Goal: Information Seeking & Learning: Learn about a topic

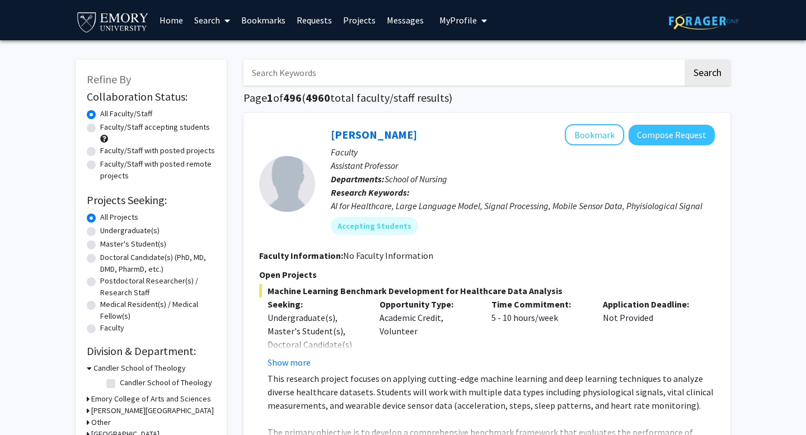
click at [100, 232] on label "Undergraduate(s)" at bounding box center [129, 231] width 59 height 12
click at [100, 232] on input "Undergraduate(s)" at bounding box center [103, 228] width 7 height 7
radio input "true"
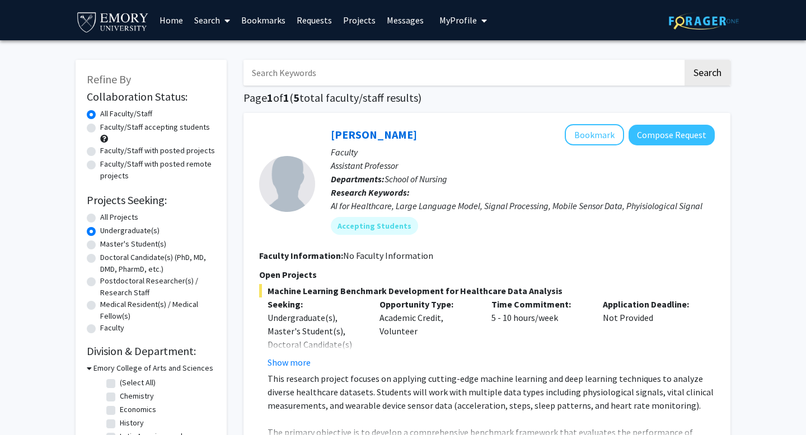
click at [100, 233] on label "Undergraduate(s)" at bounding box center [129, 231] width 59 height 12
click at [100, 232] on input "Undergraduate(s)" at bounding box center [103, 228] width 7 height 7
click at [100, 233] on label "Undergraduate(s)" at bounding box center [129, 231] width 59 height 12
click at [100, 232] on input "Undergraduate(s)" at bounding box center [103, 228] width 7 height 7
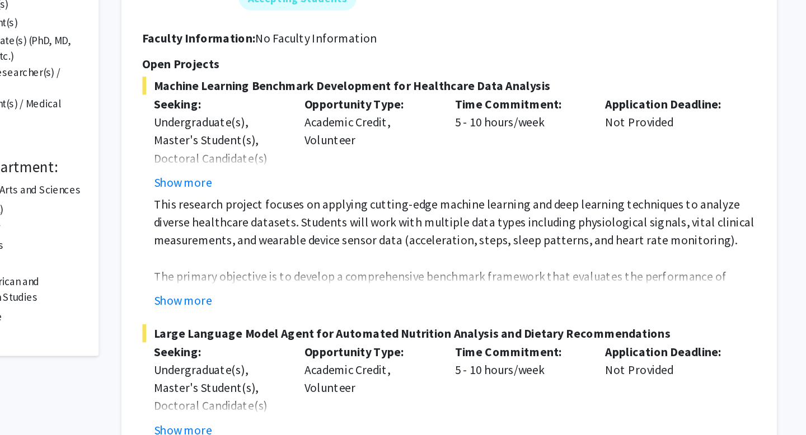
scroll to position [120, 0]
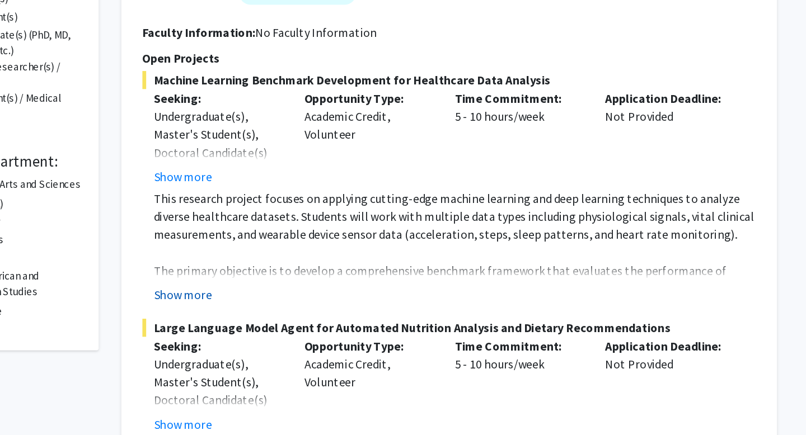
click at [295, 334] on button "Show more" at bounding box center [289, 330] width 43 height 13
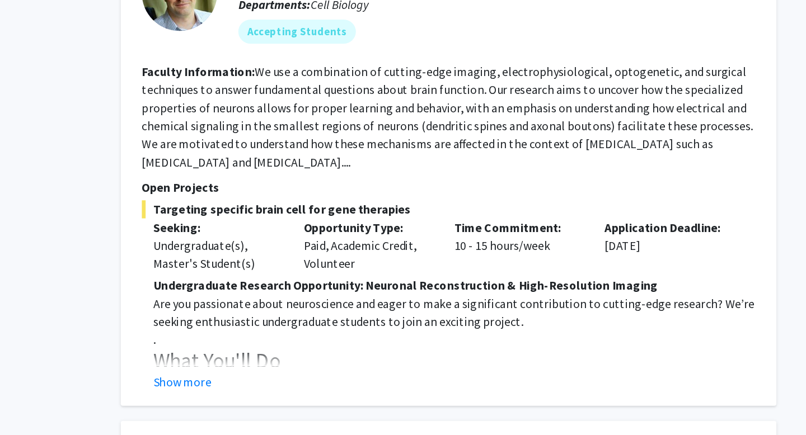
scroll to position [1499, 0]
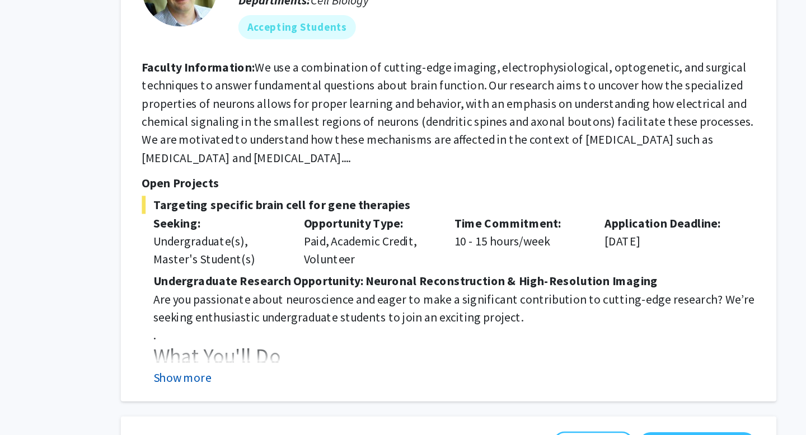
click at [289, 386] on button "Show more" at bounding box center [289, 392] width 43 height 13
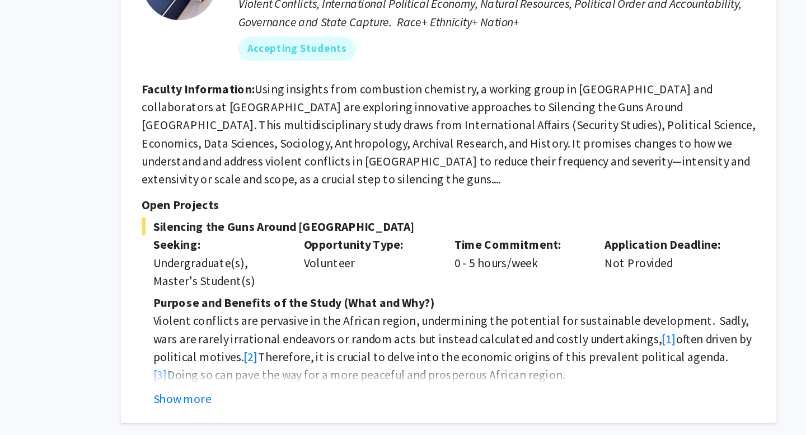
scroll to position [2204, 0]
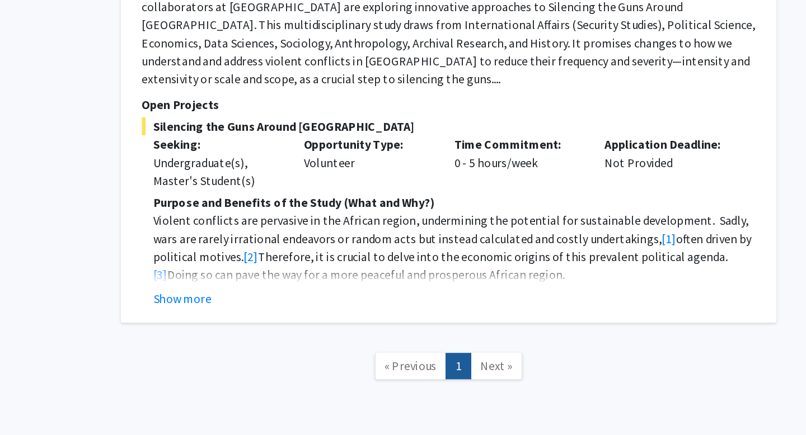
click at [519, 378] on span "Next »" at bounding box center [522, 383] width 24 height 11
click at [521, 378] on span "Next »" at bounding box center [522, 383] width 24 height 11
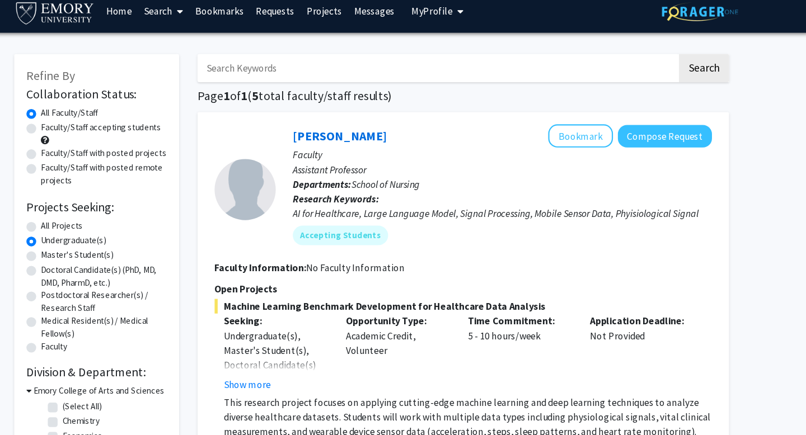
scroll to position [4, 0]
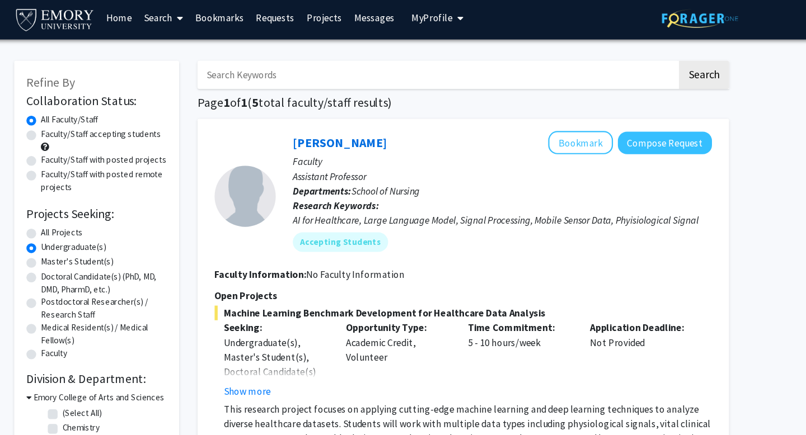
click at [100, 214] on label "All Projects" at bounding box center [119, 214] width 38 height 12
click at [100, 214] on input "All Projects" at bounding box center [103, 211] width 7 height 7
radio input "true"
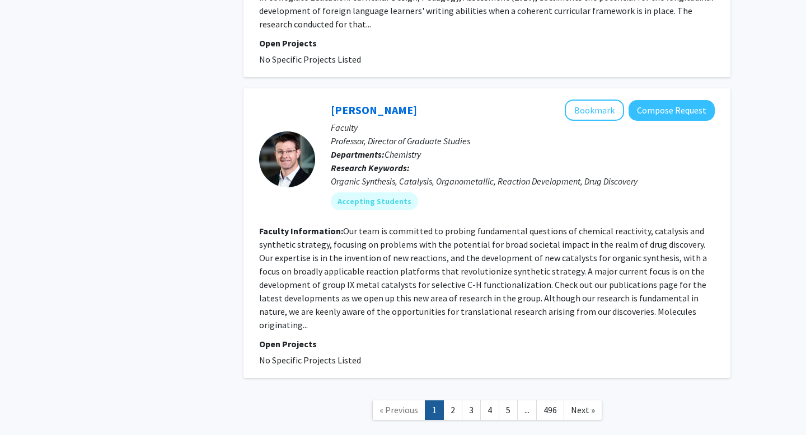
scroll to position [3062, 0]
click at [452, 401] on link "2" at bounding box center [452, 411] width 19 height 20
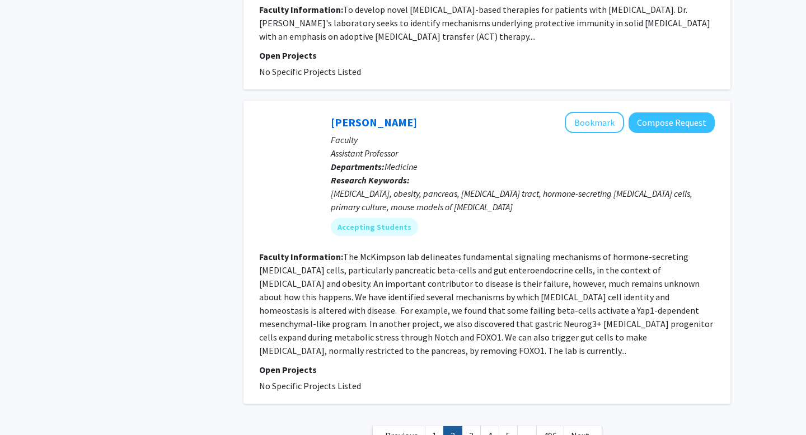
scroll to position [2511, 0]
click at [468, 427] on link "3" at bounding box center [471, 437] width 19 height 20
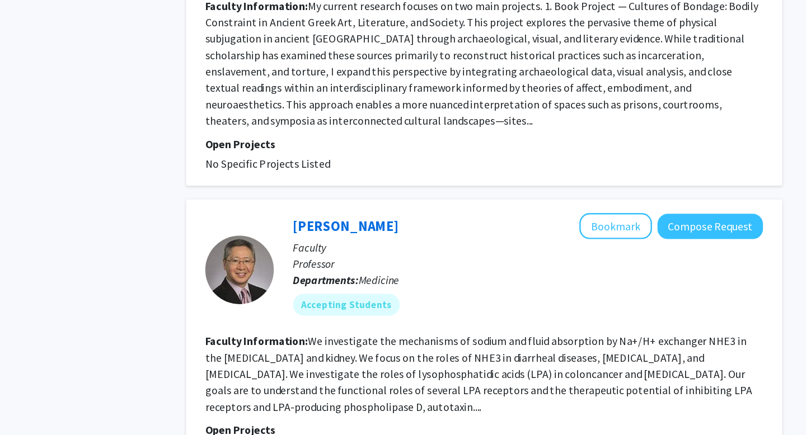
scroll to position [2371, 0]
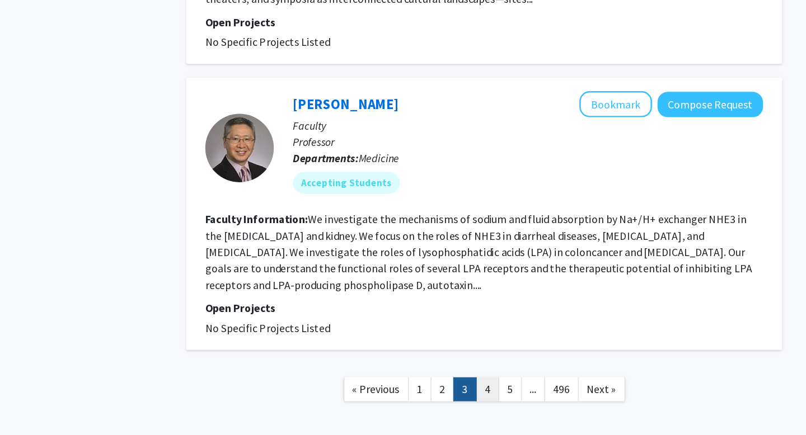
click at [491, 388] on link "4" at bounding box center [489, 398] width 19 height 20
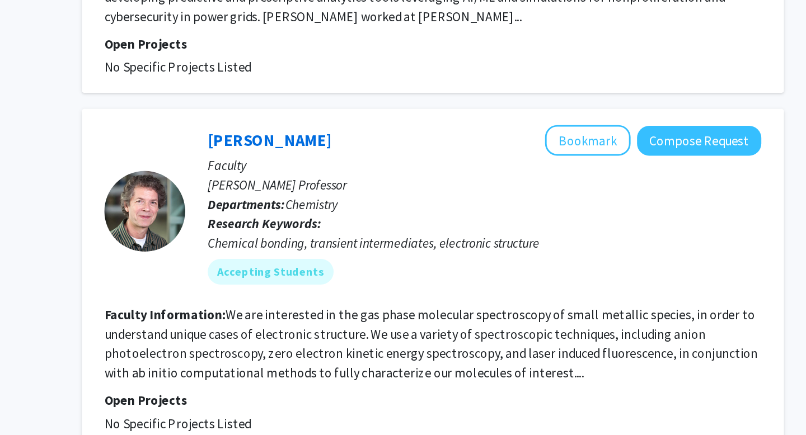
scroll to position [2681, 0]
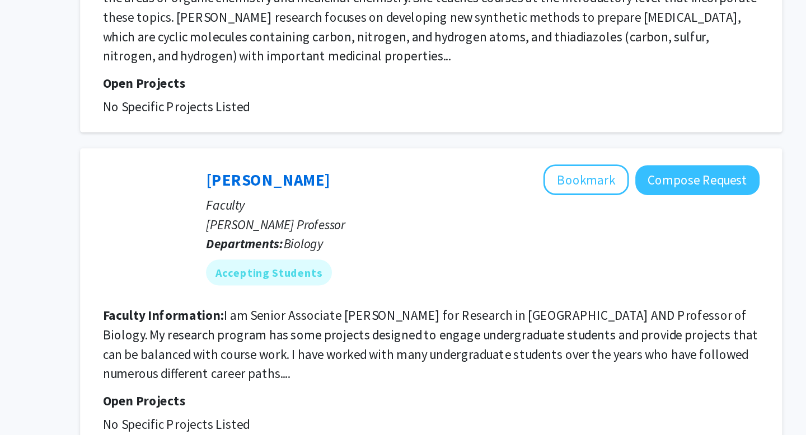
scroll to position [2098, 0]
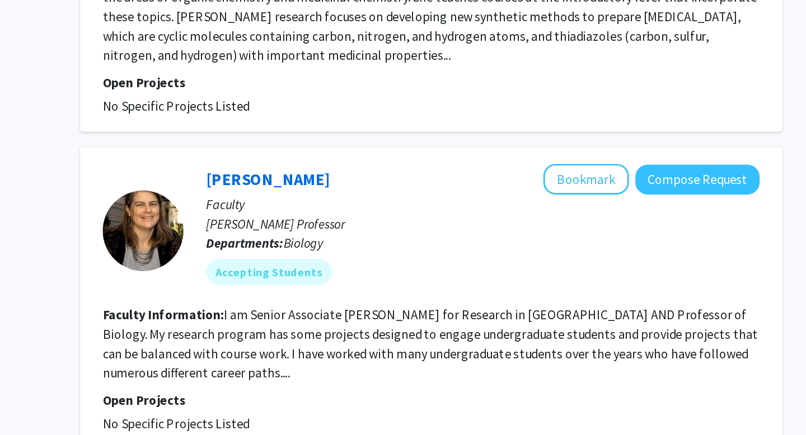
click at [288, 346] on fg-read-more "I am Senior Associate [PERSON_NAME] for Research in [GEOGRAPHIC_DATA] AND Profe…" at bounding box center [486, 371] width 454 height 51
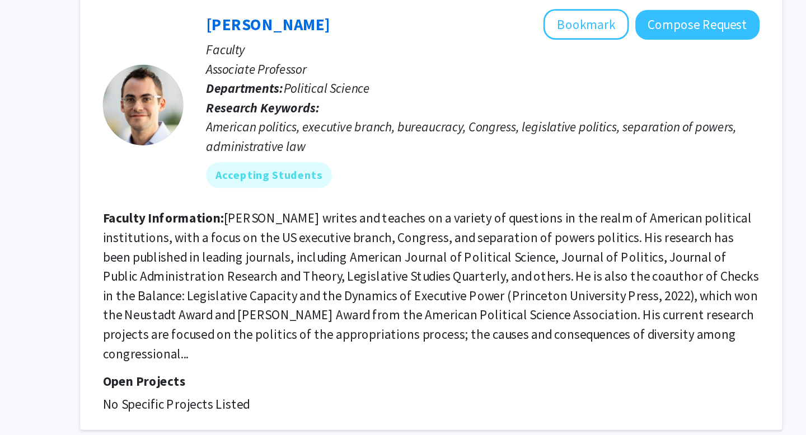
scroll to position [2448, 0]
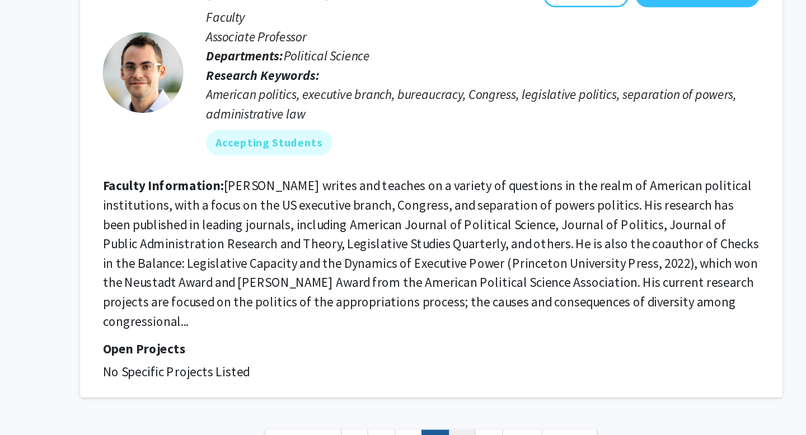
click at [505, 431] on link "6" at bounding box center [508, 441] width 19 height 20
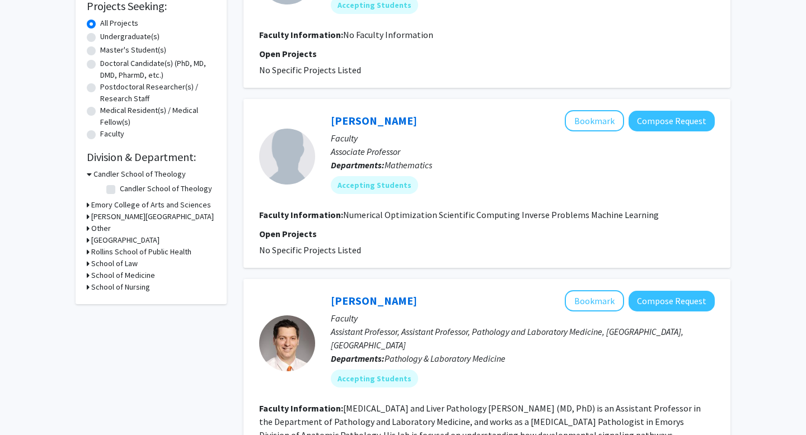
scroll to position [194, 0]
click at [129, 254] on h3 "Rollins School of Public Health" at bounding box center [141, 253] width 100 height 12
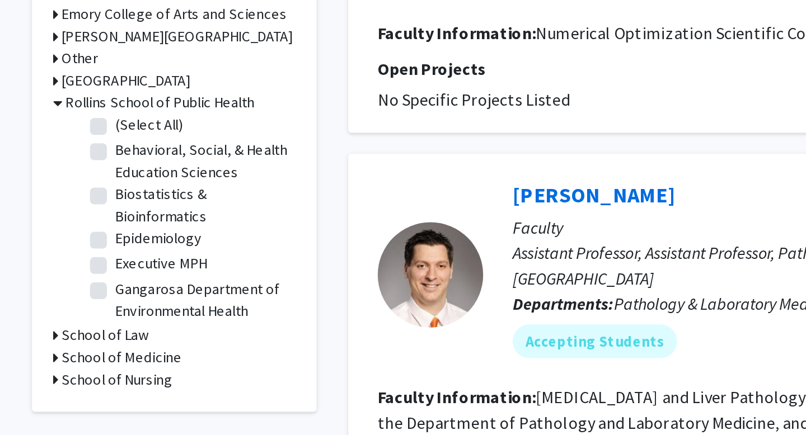
scroll to position [0, 0]
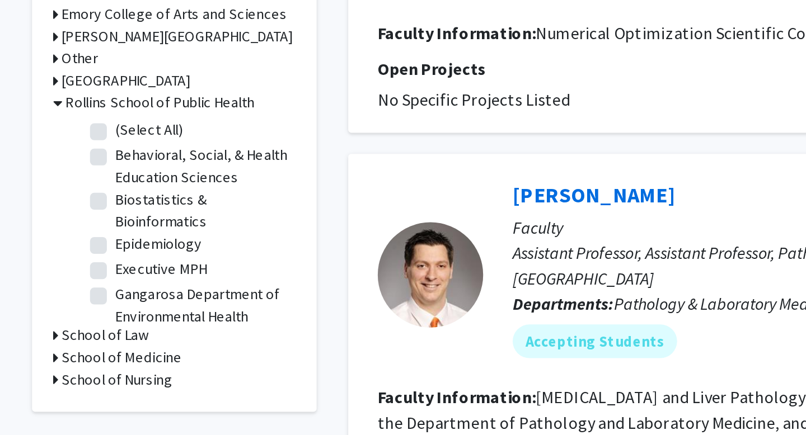
click at [120, 226] on label "Behavioral, Social, & Health Education Sciences" at bounding box center [166, 231] width 93 height 24
click at [120, 226] on input "Behavioral, Social, & Health Education Sciences" at bounding box center [123, 222] width 7 height 7
checkbox input "true"
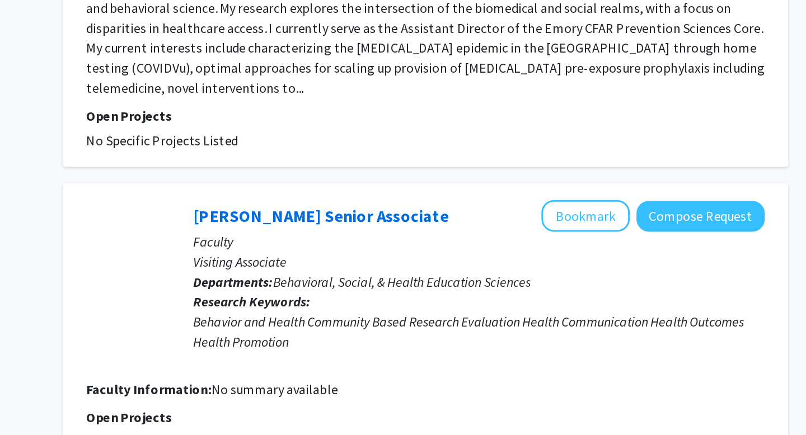
scroll to position [2410, 0]
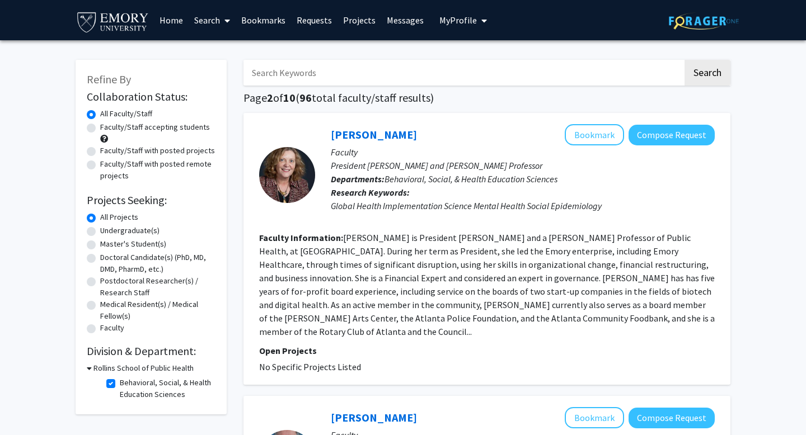
click at [100, 129] on label "Faculty/Staff accepting students" at bounding box center [155, 127] width 110 height 12
click at [100, 129] on input "Faculty/Staff accepting students" at bounding box center [103, 124] width 7 height 7
radio input "true"
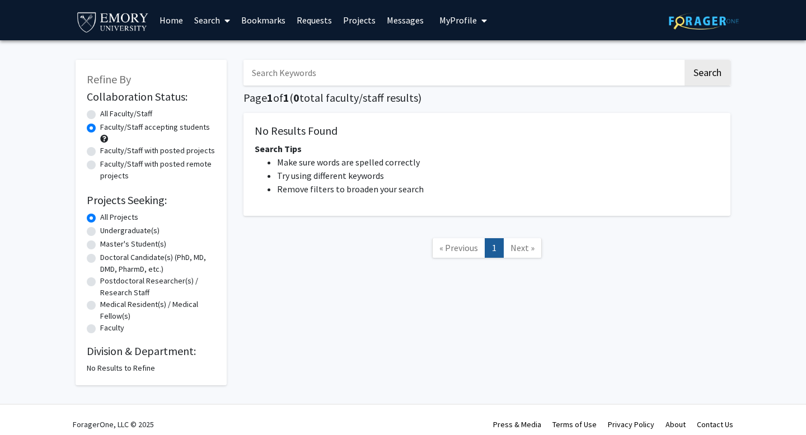
click at [100, 114] on label "All Faculty/Staff" at bounding box center [126, 114] width 52 height 12
click at [100, 114] on input "All Faculty/Staff" at bounding box center [103, 111] width 7 height 7
radio input "true"
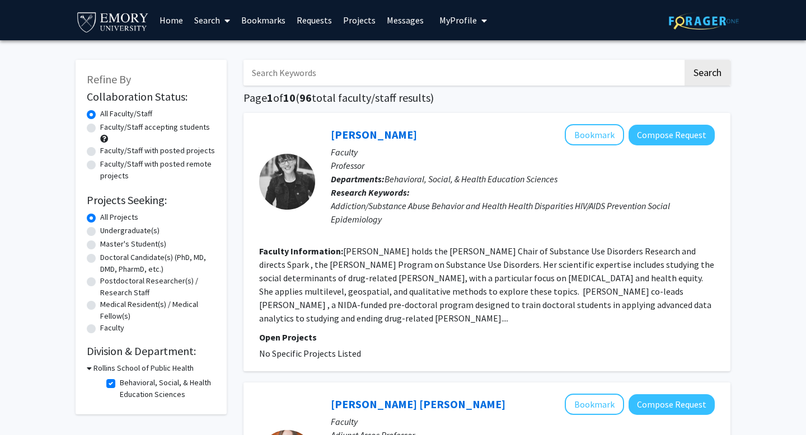
click at [100, 234] on label "Undergraduate(s)" at bounding box center [129, 231] width 59 height 12
click at [100, 232] on input "Undergraduate(s)" at bounding box center [103, 228] width 7 height 7
radio input "true"
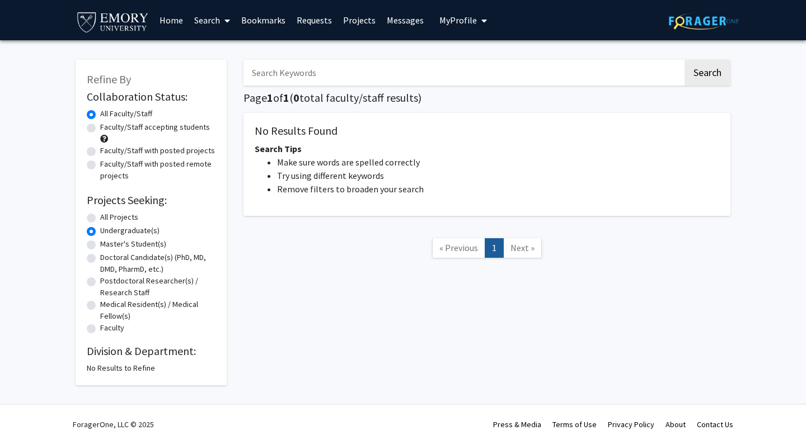
click at [100, 129] on label "Faculty/Staff accepting students" at bounding box center [155, 127] width 110 height 12
click at [100, 129] on input "Faculty/Staff accepting students" at bounding box center [103, 124] width 7 height 7
radio input "true"
click at [100, 217] on label "All Projects" at bounding box center [119, 218] width 38 height 12
click at [100, 217] on input "All Projects" at bounding box center [103, 215] width 7 height 7
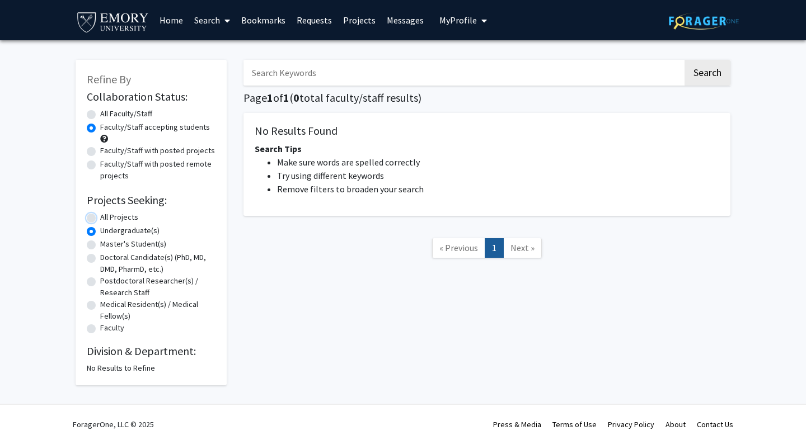
radio input "true"
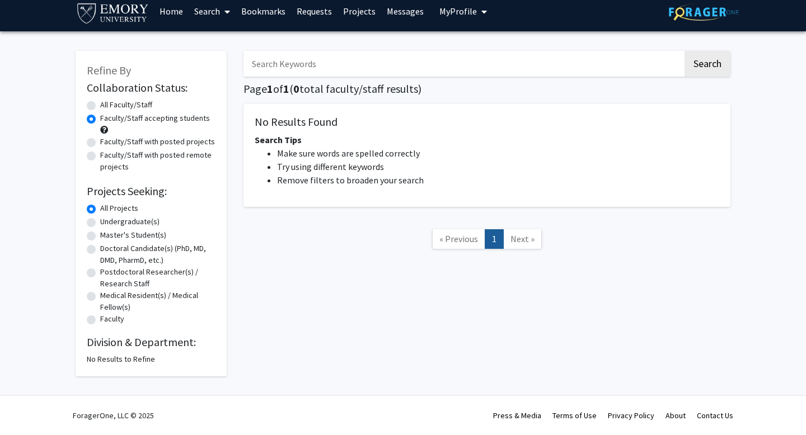
click at [686, 15] on img at bounding box center [704, 11] width 70 height 17
radio input "true"
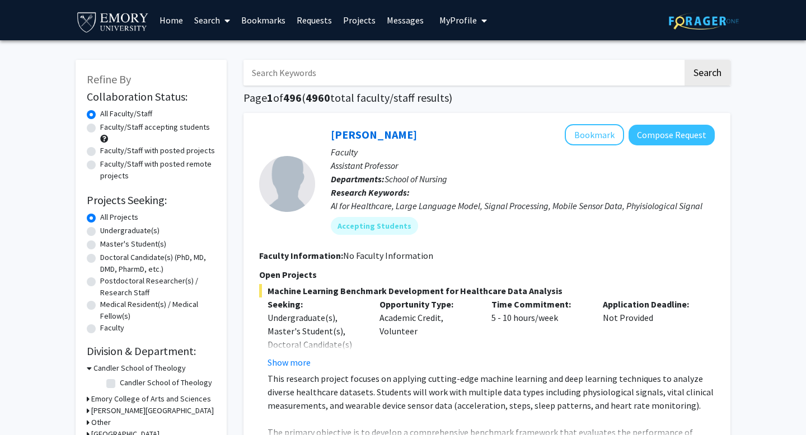
click at [100, 130] on label "Faculty/Staff accepting students" at bounding box center [155, 127] width 110 height 12
click at [100, 129] on input "Faculty/Staff accepting students" at bounding box center [103, 124] width 7 height 7
radio input "true"
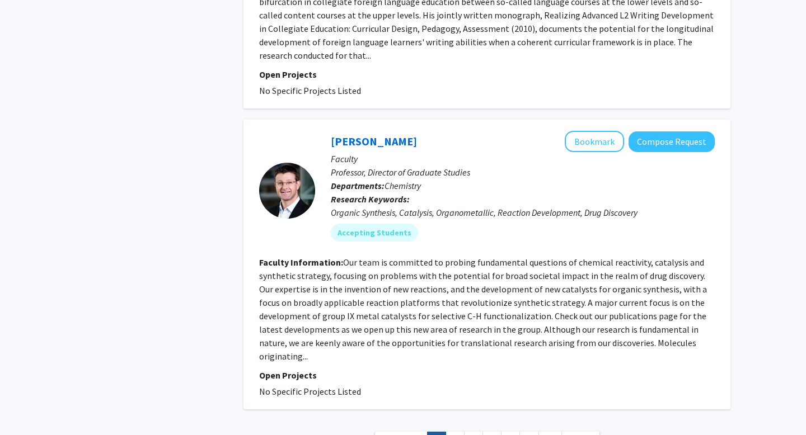
scroll to position [3075, 0]
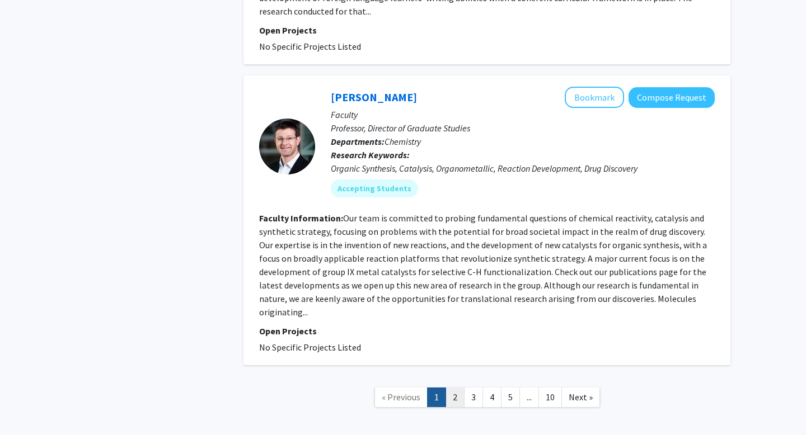
click at [457, 388] on link "2" at bounding box center [454, 398] width 19 height 20
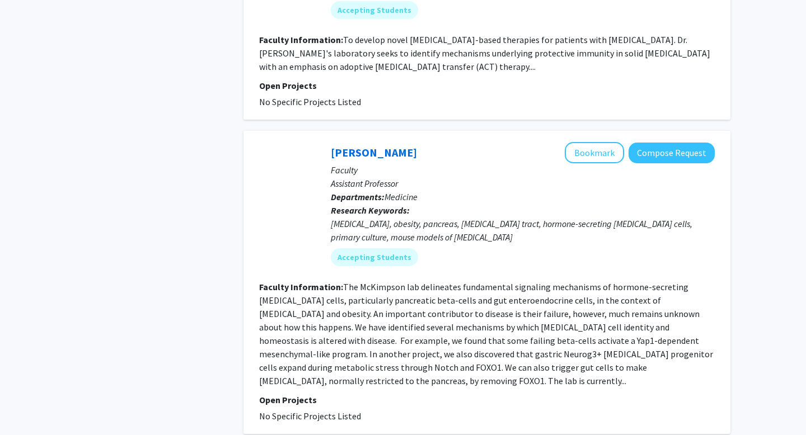
scroll to position [2523, 0]
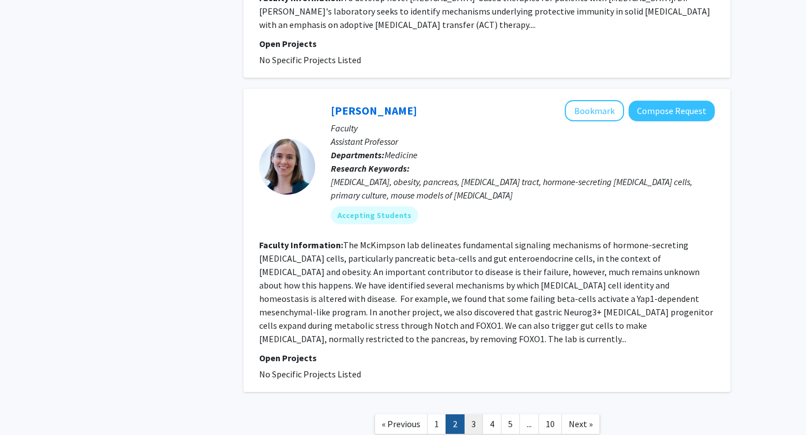
click at [471, 415] on link "3" at bounding box center [473, 425] width 19 height 20
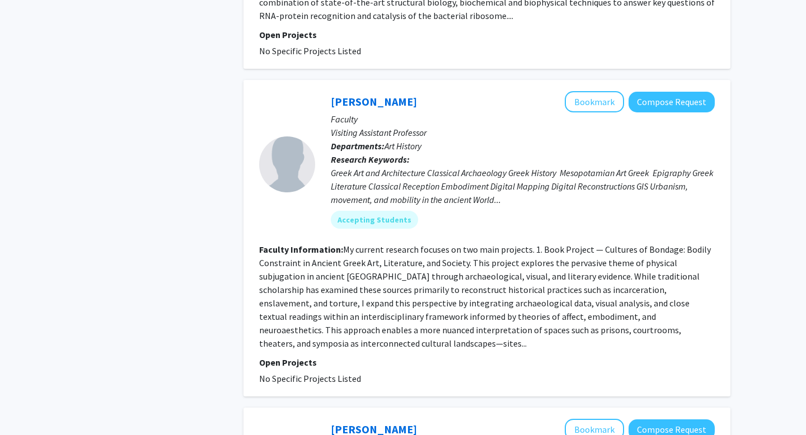
scroll to position [2371, 0]
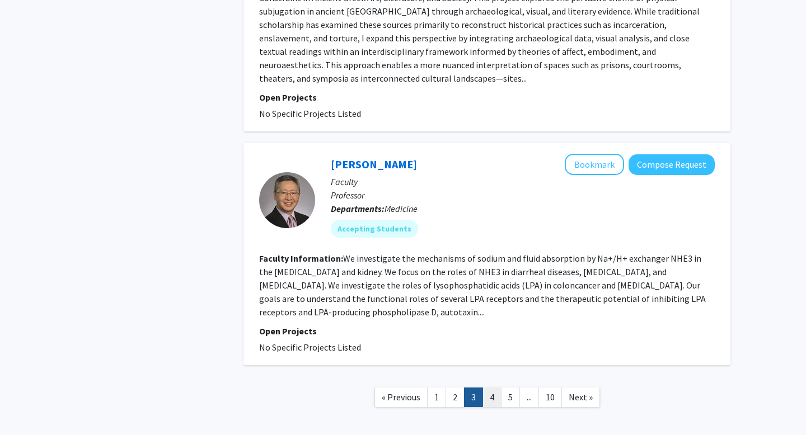
click at [490, 388] on link "4" at bounding box center [491, 398] width 19 height 20
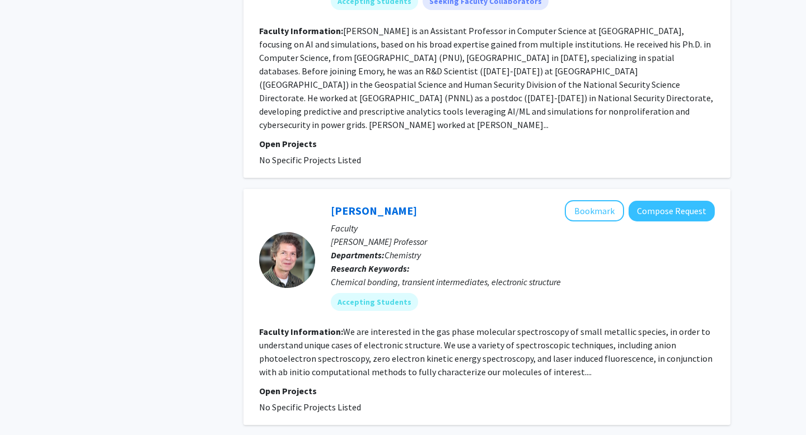
scroll to position [2685, 0]
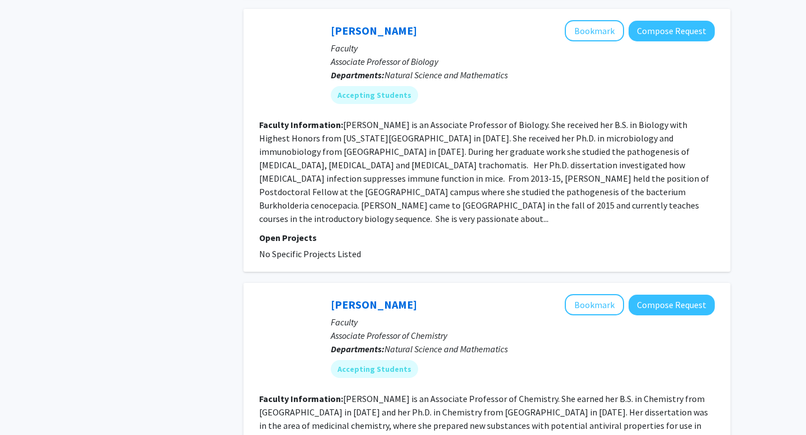
scroll to position [2452, 0]
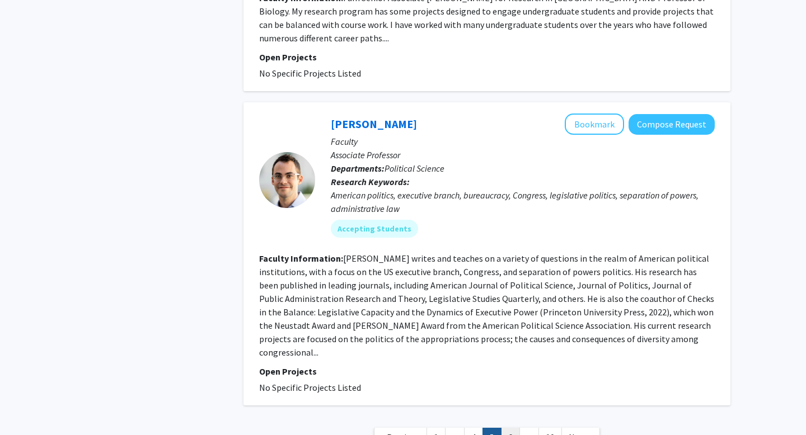
click at [513, 428] on link "6" at bounding box center [510, 438] width 19 height 20
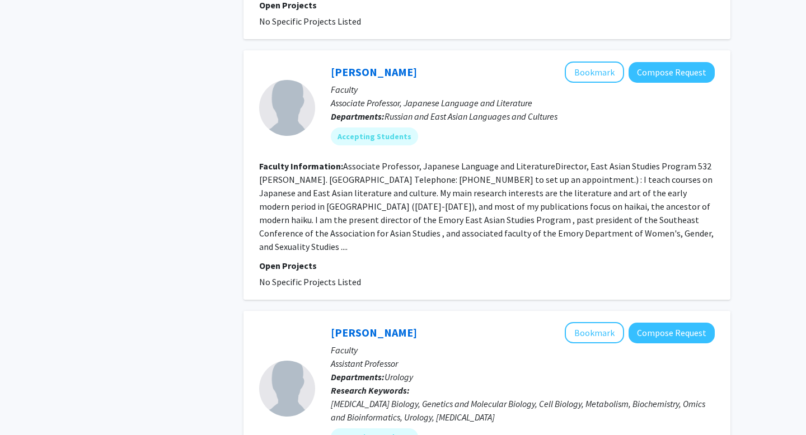
scroll to position [2156, 0]
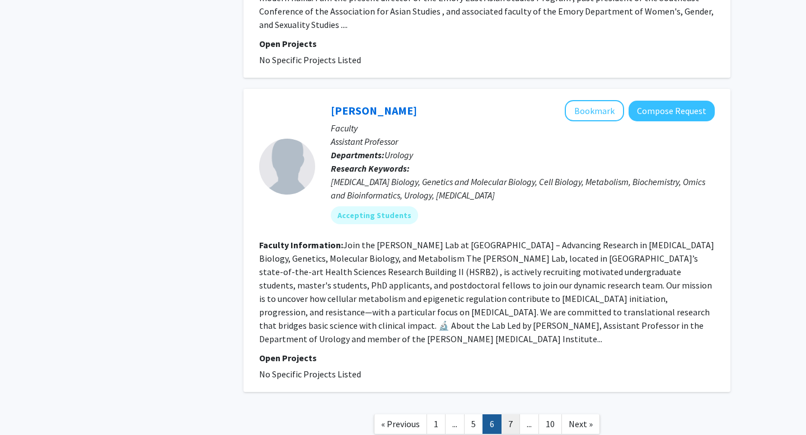
click at [506, 415] on link "7" at bounding box center [510, 425] width 19 height 20
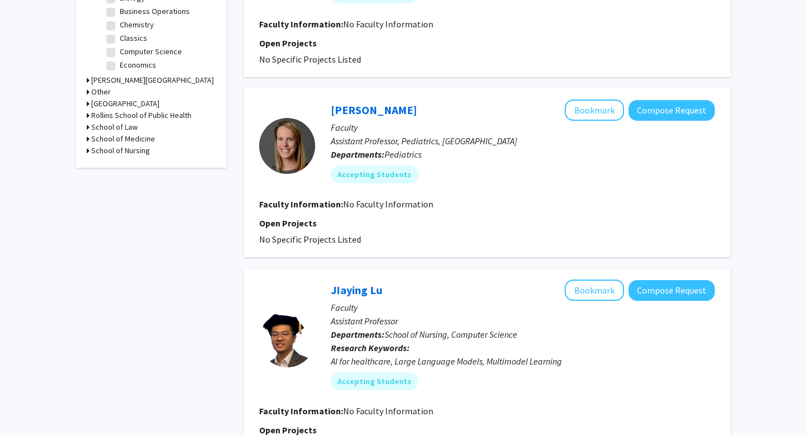
scroll to position [416, 0]
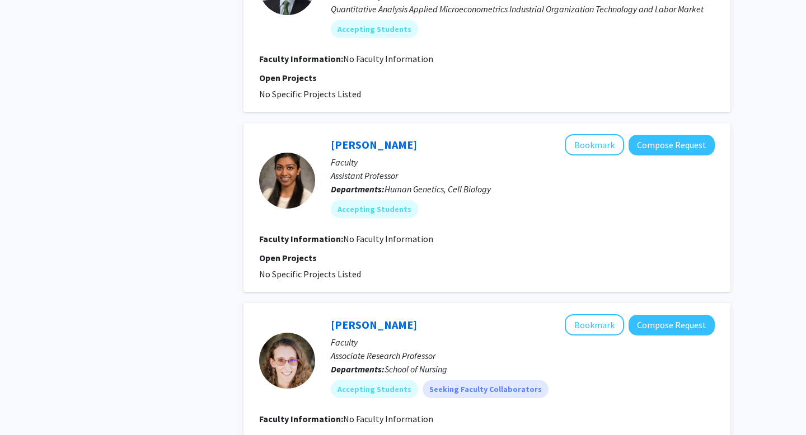
scroll to position [991, 0]
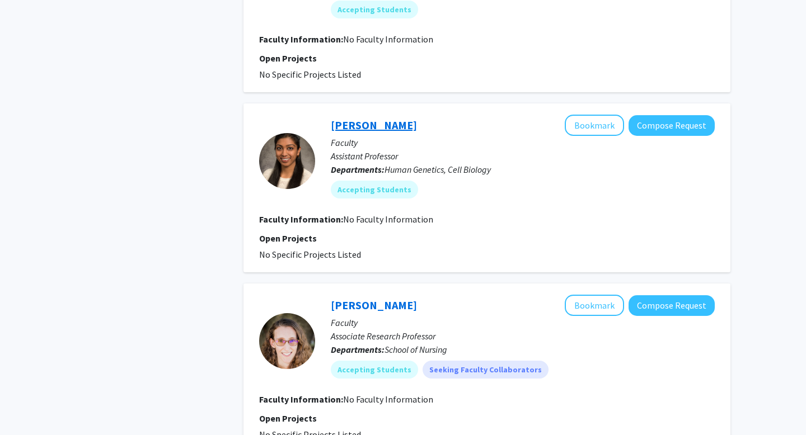
click at [348, 123] on link "[PERSON_NAME]" at bounding box center [374, 125] width 86 height 14
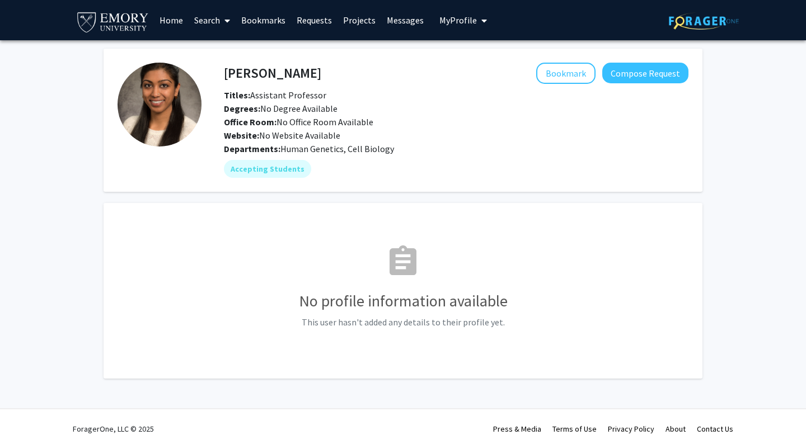
scroll to position [4, 0]
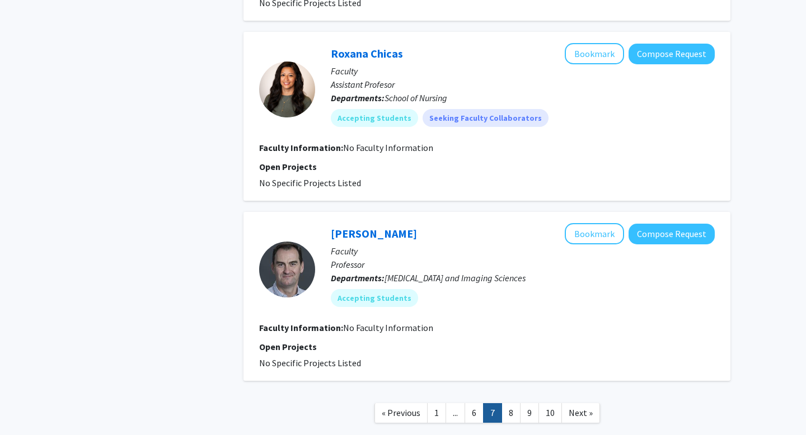
scroll to position [1673, 0]
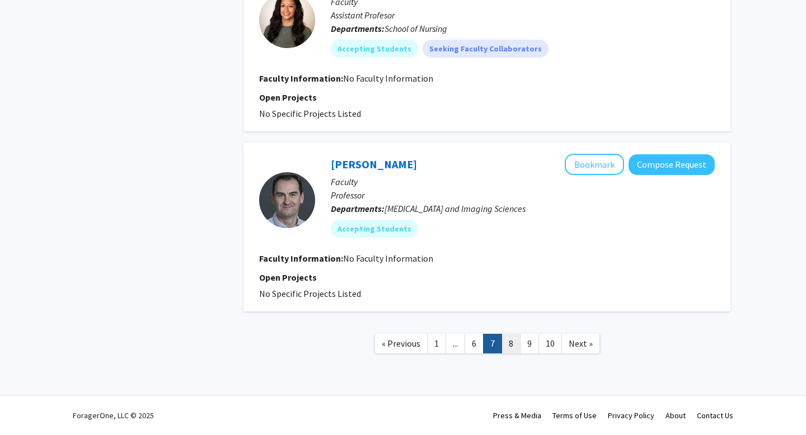
click at [513, 343] on link "8" at bounding box center [510, 344] width 19 height 20
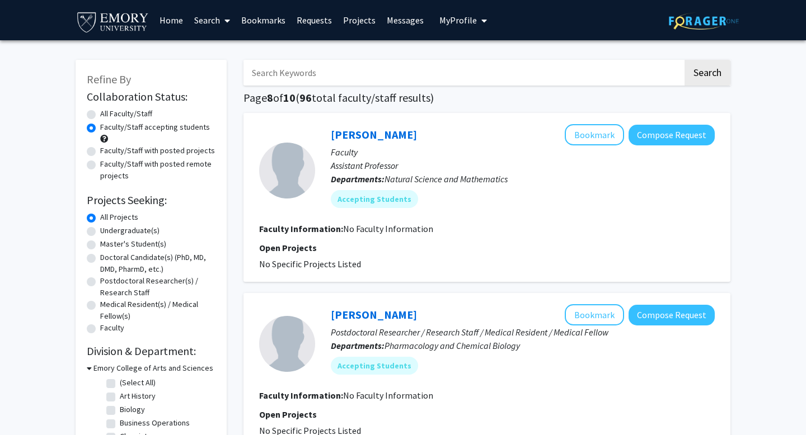
click at [100, 151] on label "Faculty/Staff with posted projects" at bounding box center [157, 151] width 115 height 12
click at [100, 151] on input "Faculty/Staff with posted projects" at bounding box center [103, 148] width 7 height 7
radio input "true"
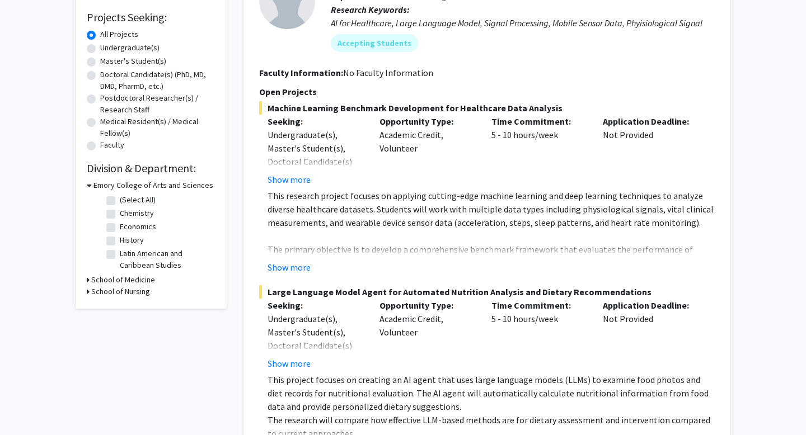
scroll to position [185, 0]
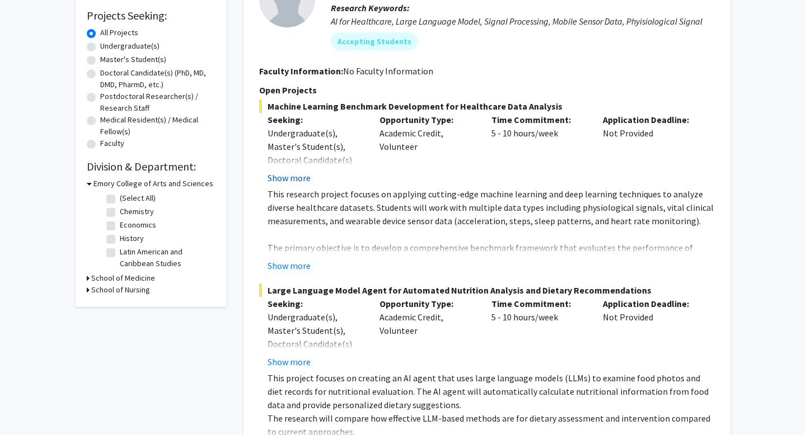
click at [286, 176] on button "Show more" at bounding box center [289, 177] width 43 height 13
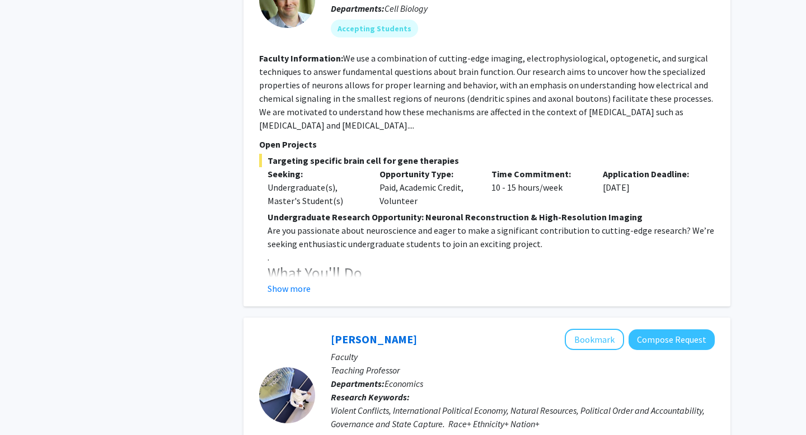
scroll to position [1321, 0]
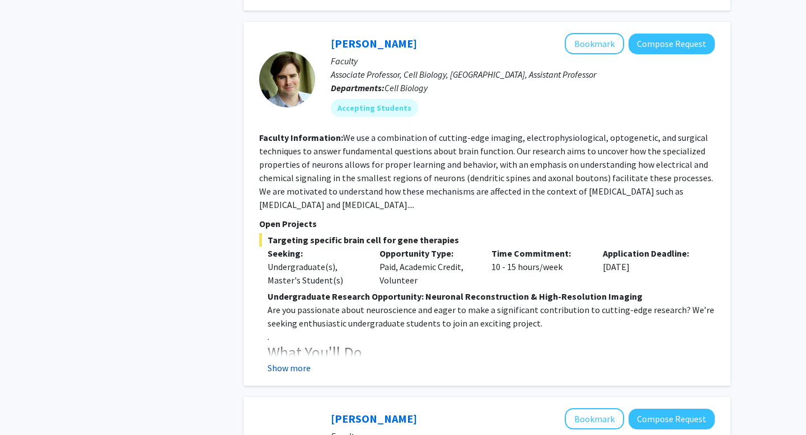
click at [299, 362] on button "Show more" at bounding box center [289, 368] width 43 height 13
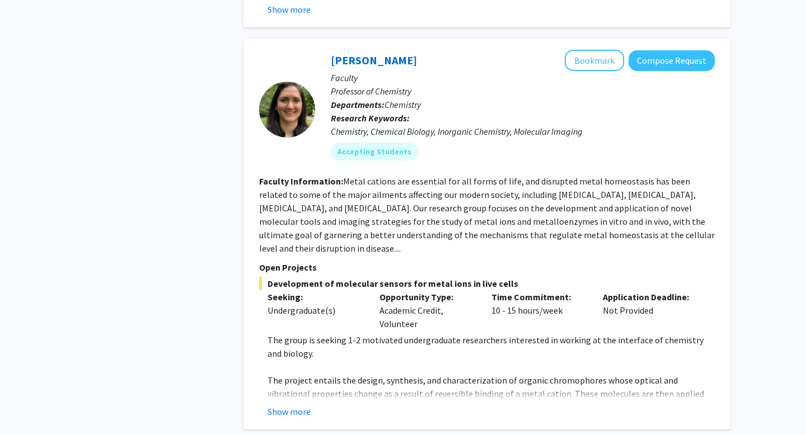
scroll to position [651, 0]
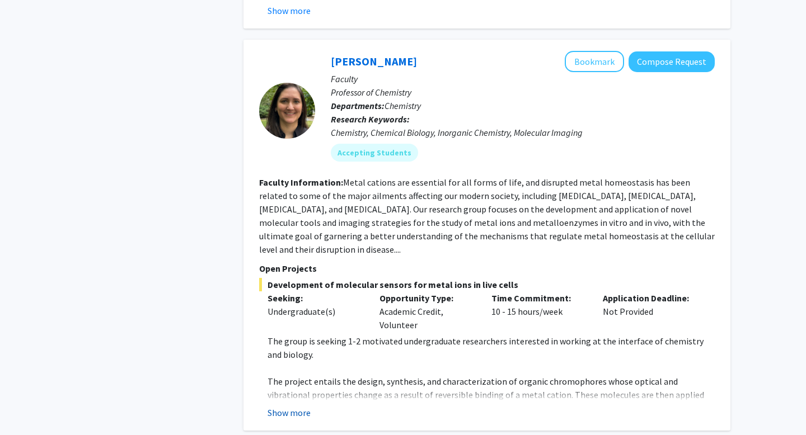
click at [294, 406] on button "Show more" at bounding box center [289, 412] width 43 height 13
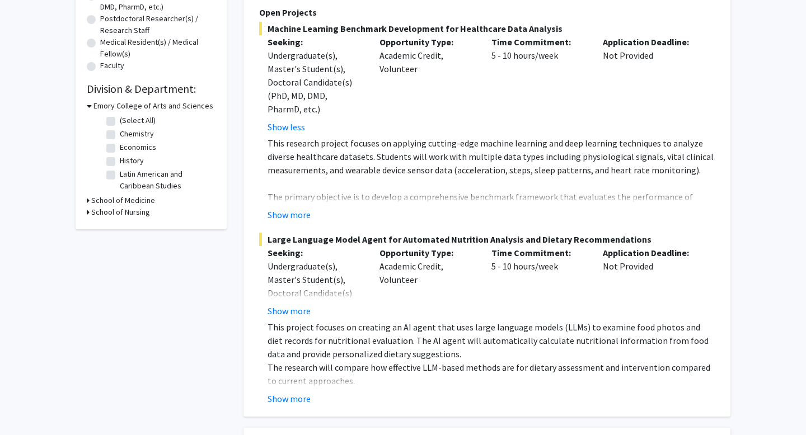
scroll to position [259, 0]
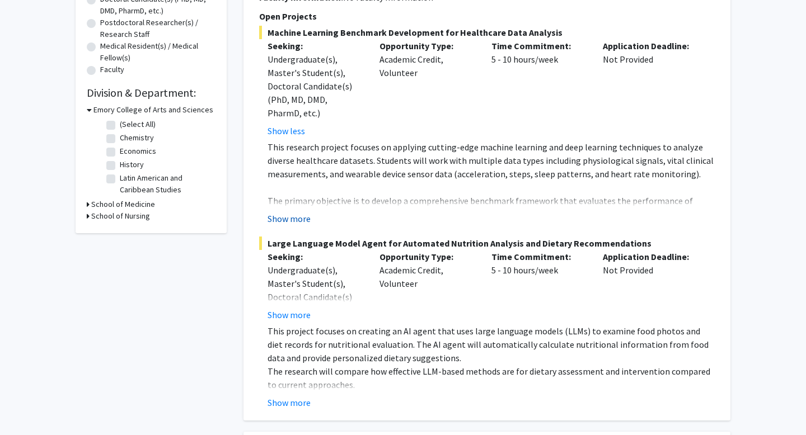
click at [283, 222] on button "Show more" at bounding box center [289, 218] width 43 height 13
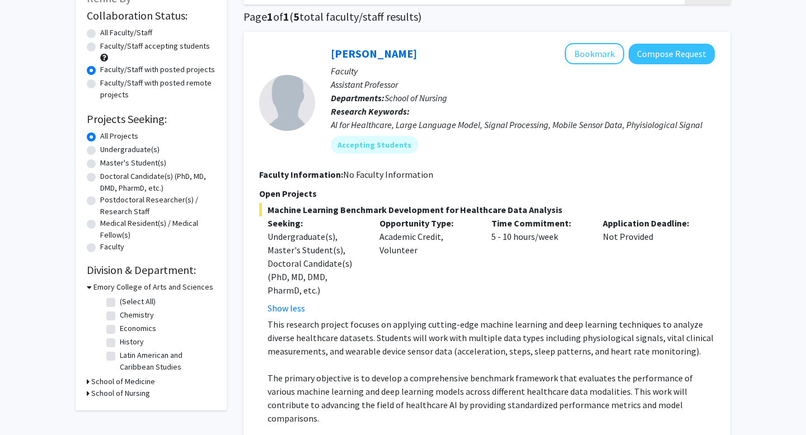
scroll to position [0, 0]
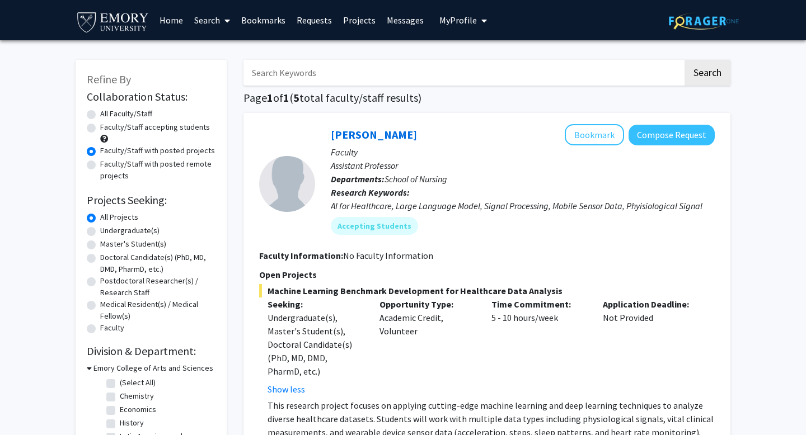
click at [100, 127] on label "Faculty/Staff accepting students" at bounding box center [155, 127] width 110 height 12
click at [100, 127] on input "Faculty/Staff accepting students" at bounding box center [103, 124] width 7 height 7
radio input "true"
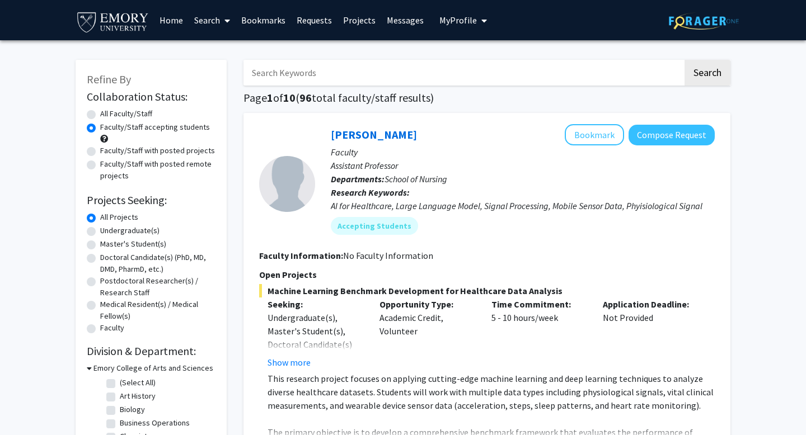
click at [100, 112] on label "All Faculty/Staff" at bounding box center [126, 114] width 52 height 12
click at [100, 112] on input "All Faculty/Staff" at bounding box center [103, 111] width 7 height 7
radio input "true"
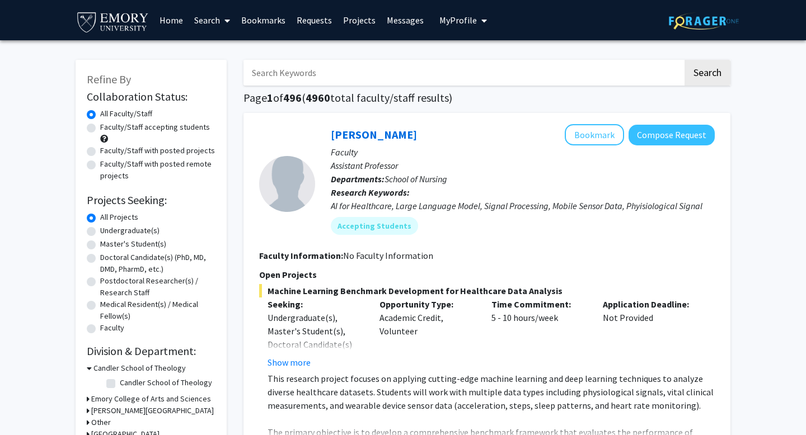
click at [100, 231] on label "Undergraduate(s)" at bounding box center [129, 231] width 59 height 12
click at [100, 231] on input "Undergraduate(s)" at bounding box center [103, 228] width 7 height 7
radio input "true"
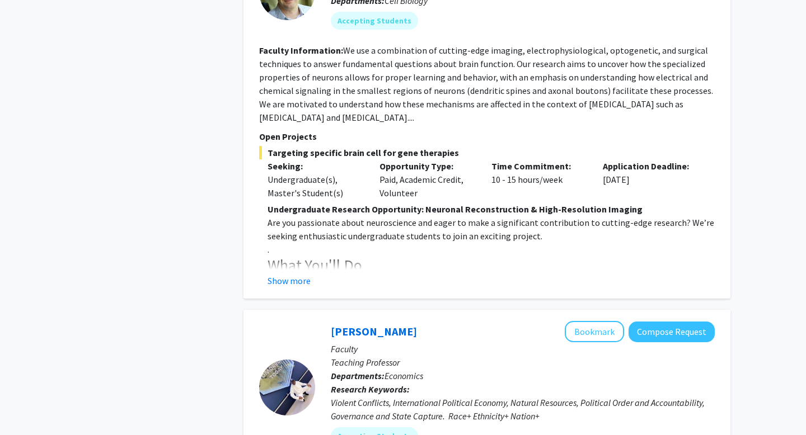
scroll to position [1381, 0]
click at [306, 275] on button "Show more" at bounding box center [289, 281] width 43 height 13
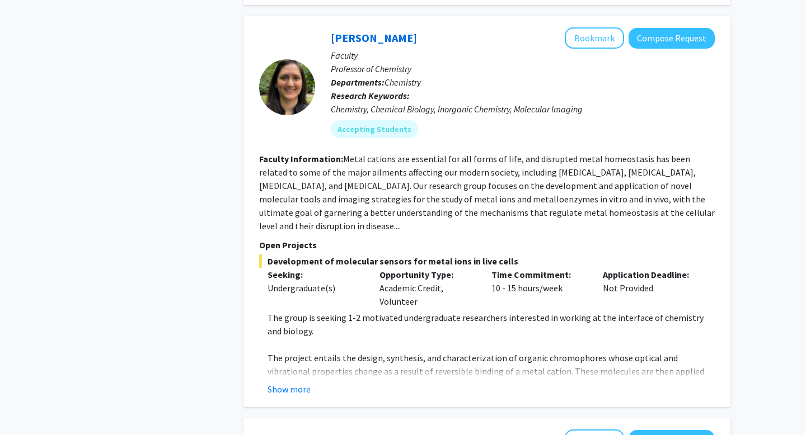
scroll to position [644, 0]
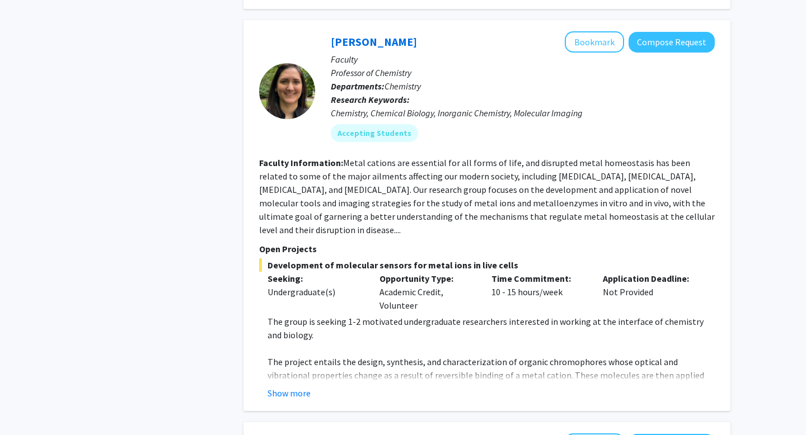
drag, startPoint x: 300, startPoint y: 382, endPoint x: 303, endPoint y: 394, distance: 12.6
click at [300, 387] on button "Show more" at bounding box center [289, 393] width 43 height 13
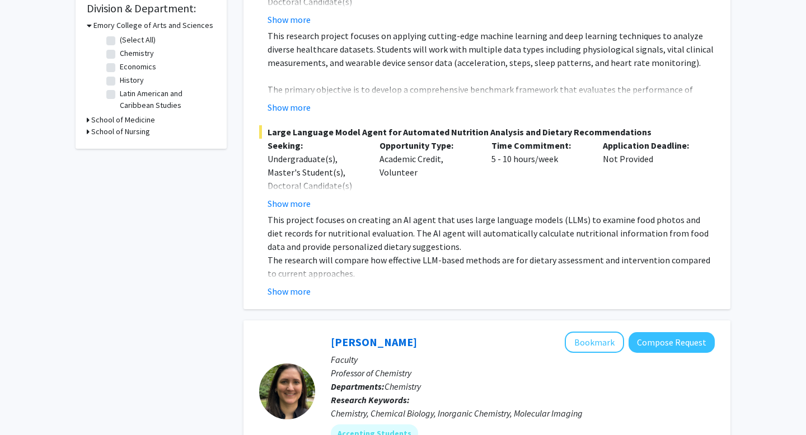
scroll to position [344, 0]
click at [295, 284] on button "Show more" at bounding box center [289, 290] width 43 height 13
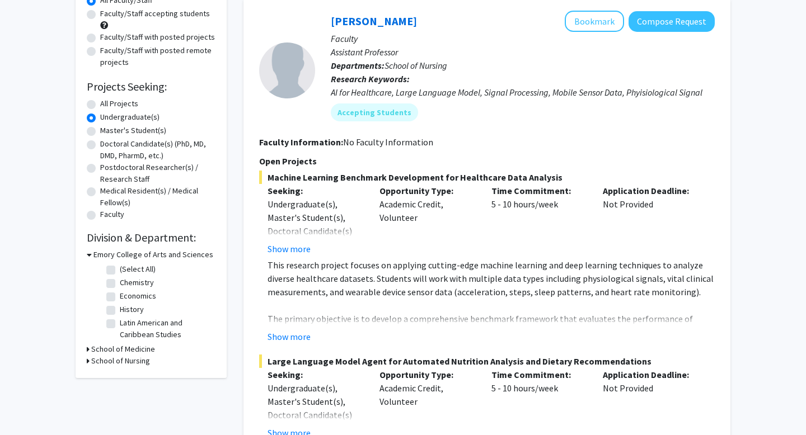
scroll to position [0, 0]
